Goal: Find specific page/section

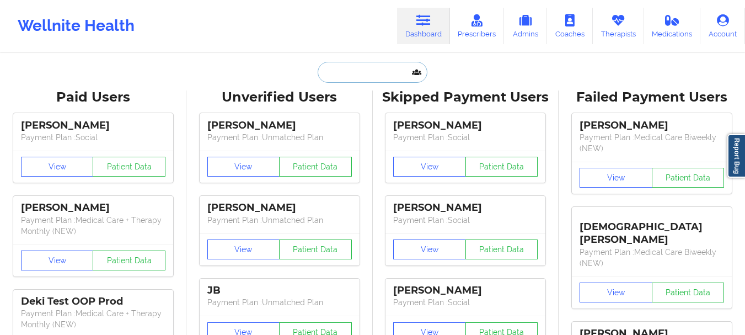
click at [388, 71] on input "text" at bounding box center [372, 72] width 109 height 21
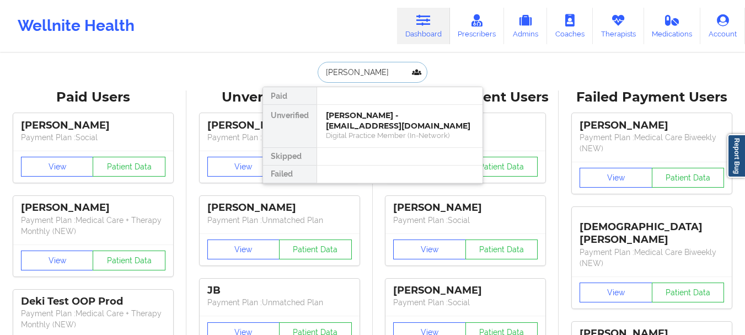
type input "[PERSON_NAME]"
click at [382, 131] on div "Digital Practice Member (In-Network)" at bounding box center [400, 135] width 148 height 9
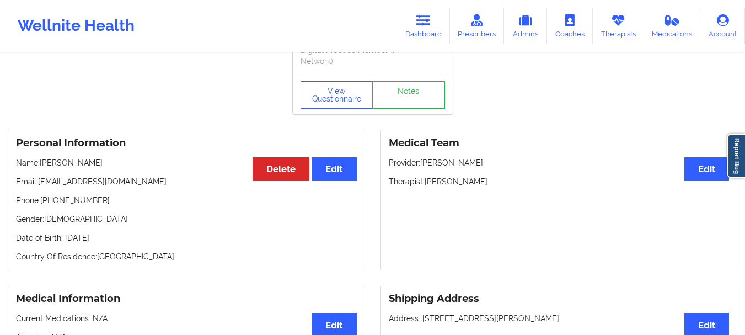
scroll to position [33, 0]
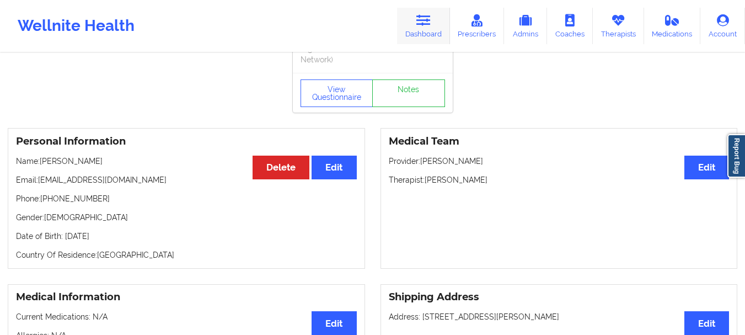
click at [425, 33] on link "Dashboard" at bounding box center [423, 26] width 53 height 36
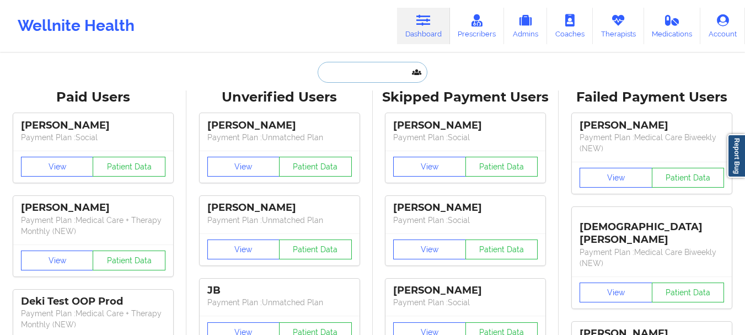
click at [383, 73] on input "text" at bounding box center [372, 72] width 109 height 21
paste input "[PERSON_NAME]"
type input "[PERSON_NAME]"
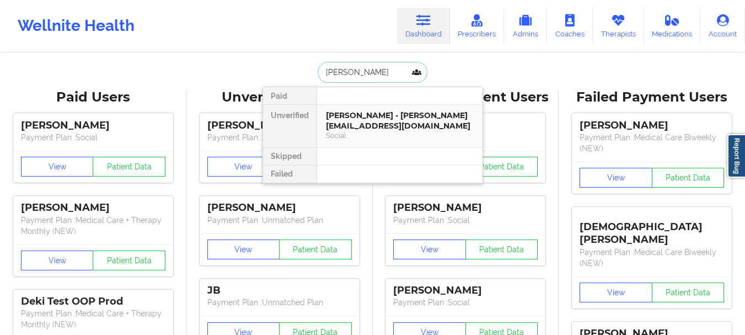
click at [383, 135] on div "Social" at bounding box center [400, 135] width 148 height 9
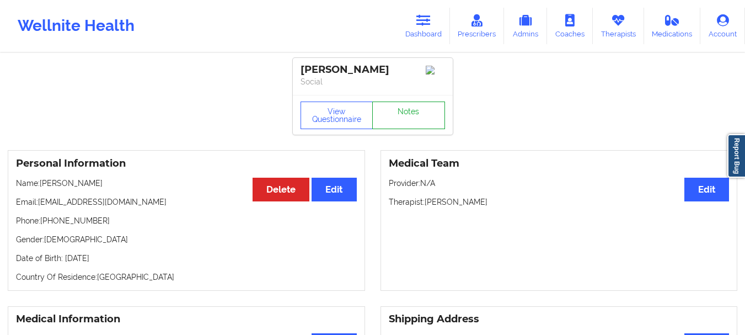
click at [421, 118] on link "Notes" at bounding box center [408, 116] width 73 height 28
